Goal: Task Accomplishment & Management: Use online tool/utility

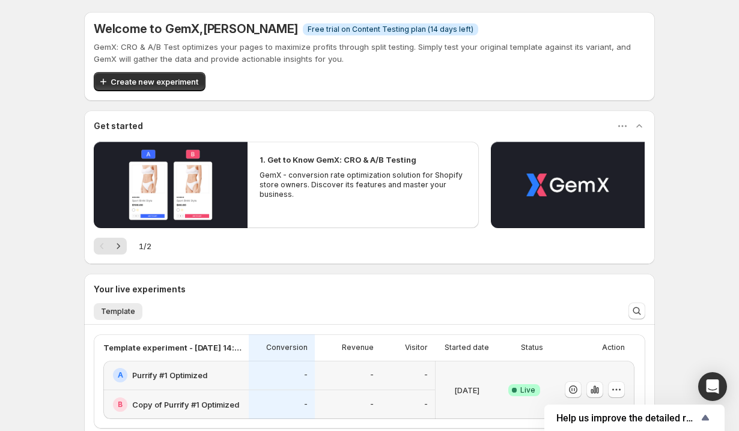
scroll to position [159, 0]
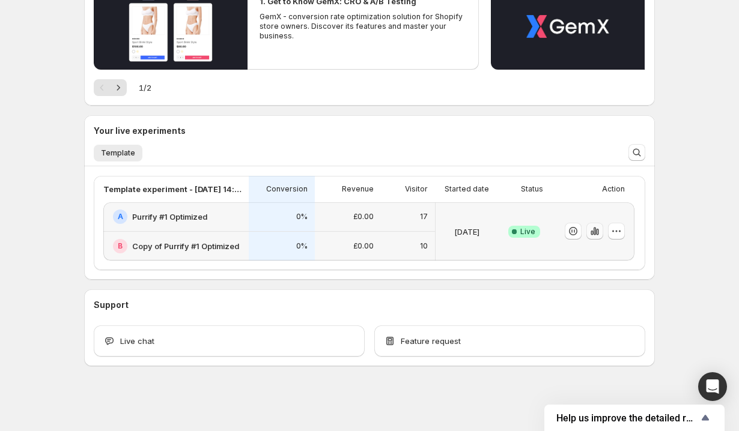
click at [597, 233] on icon "button" at bounding box center [597, 232] width 2 height 7
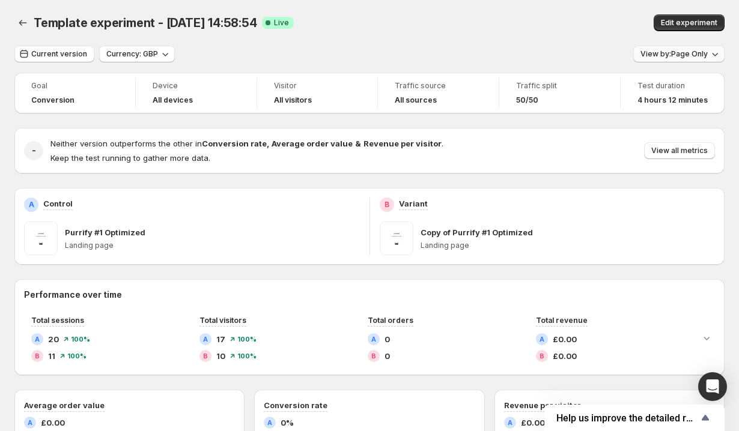
click at [692, 57] on span "View by: Page Only" at bounding box center [674, 54] width 67 height 10
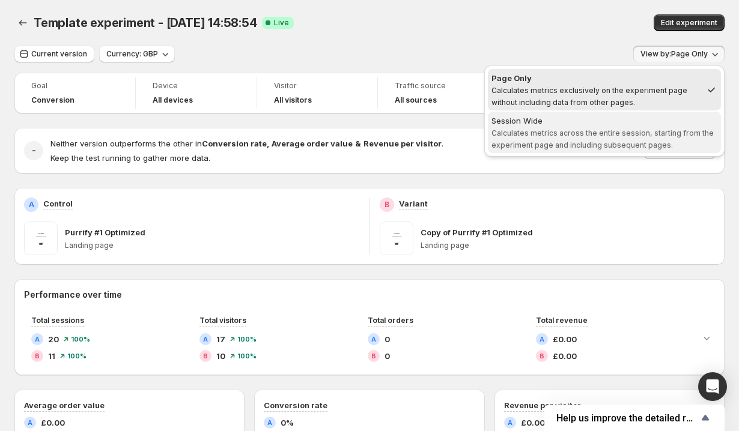
click at [623, 126] on span "Session Wide Calculates metrics across the entire session, starting from the ex…" at bounding box center [605, 133] width 226 height 36
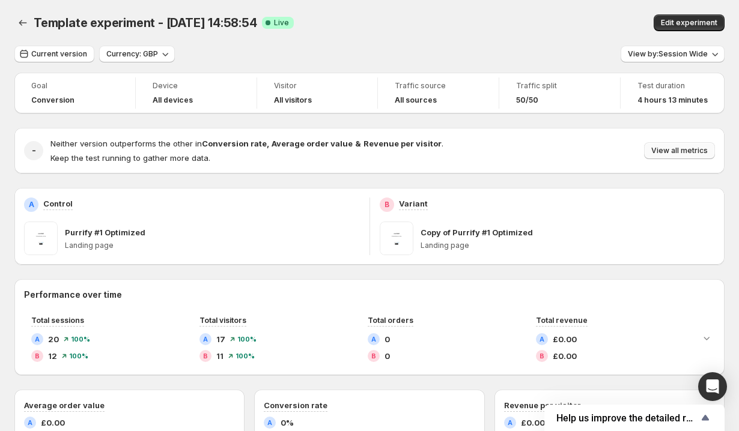
click at [665, 147] on span "View all metrics" at bounding box center [679, 151] width 56 height 10
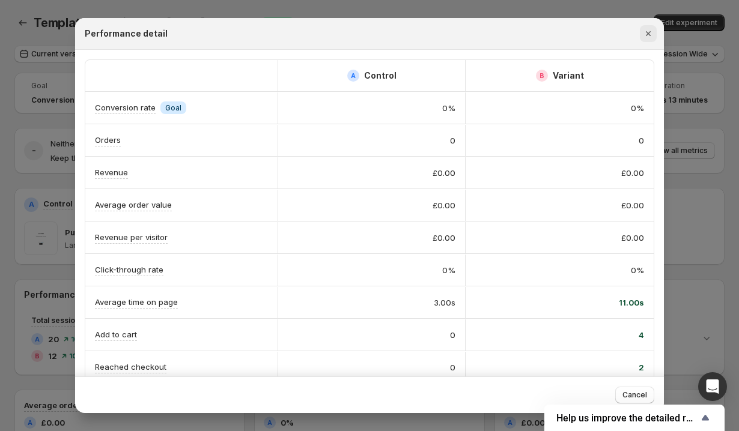
click at [649, 36] on icon "Close" at bounding box center [648, 34] width 12 height 12
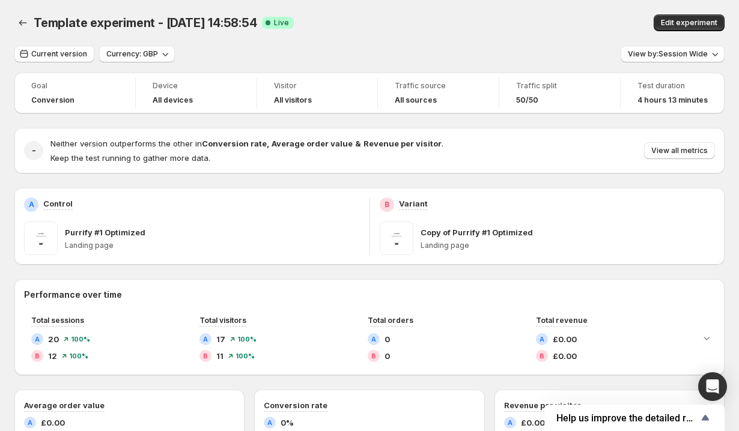
click at [22, 27] on icon "Back" at bounding box center [23, 23] width 12 height 12
